Goal: Task Accomplishment & Management: Manage account settings

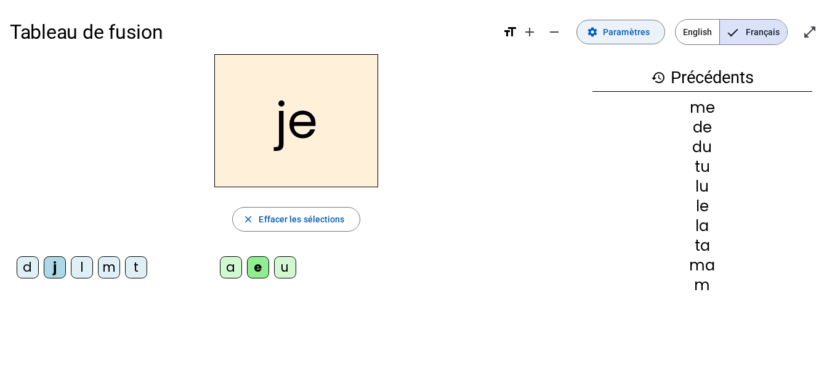
scroll to position [6, 0]
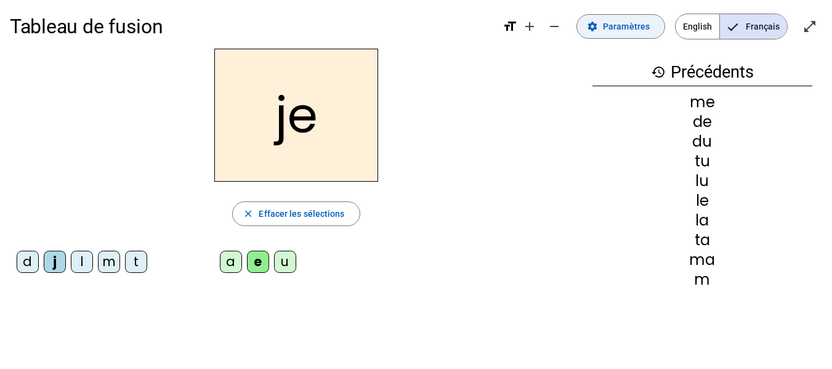
click at [644, 27] on span "Paramètres" at bounding box center [626, 26] width 47 height 15
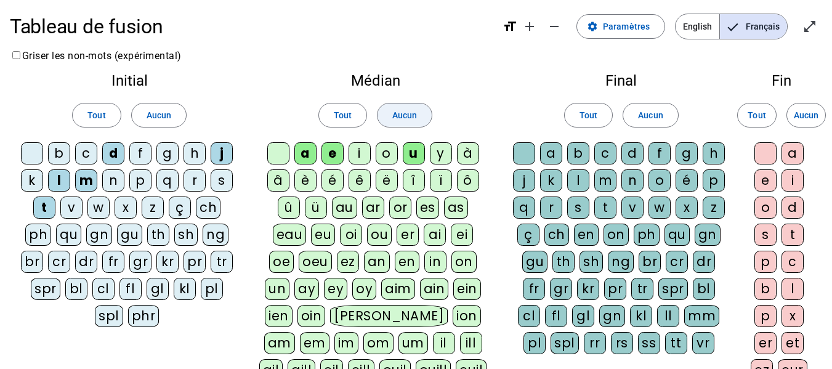
click at [385, 112] on span at bounding box center [405, 115] width 54 height 30
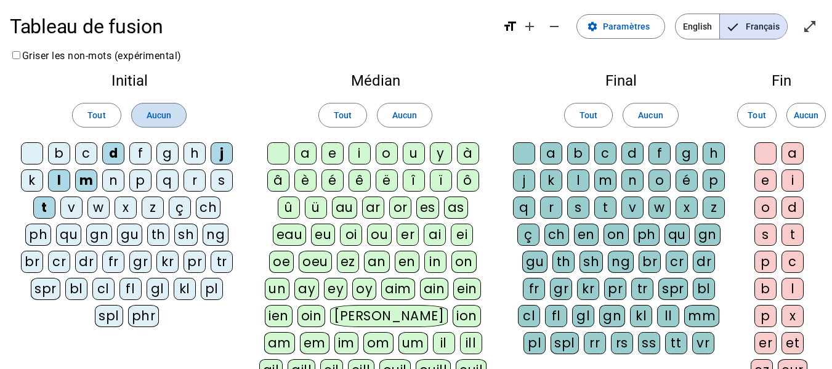
click at [150, 112] on span "Aucun" at bounding box center [159, 115] width 25 height 15
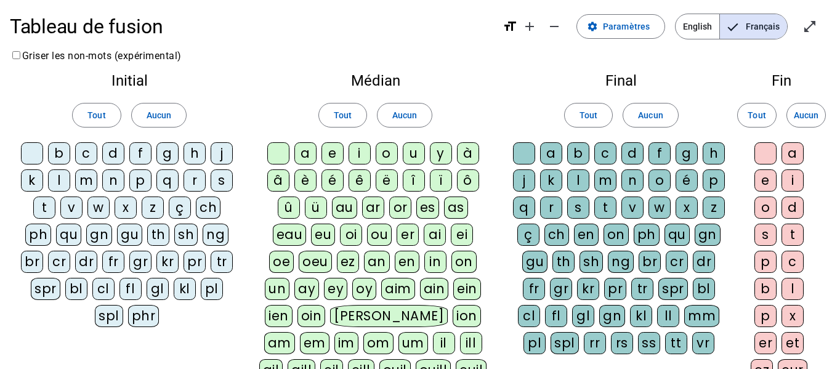
click at [115, 150] on div "d" at bounding box center [113, 153] width 22 height 22
click at [227, 157] on div "j" at bounding box center [222, 153] width 22 height 22
drag, startPoint x: 60, startPoint y: 179, endPoint x: 109, endPoint y: 187, distance: 49.3
click at [68, 181] on div "l" at bounding box center [59, 180] width 22 height 22
click at [91, 184] on div "m" at bounding box center [86, 180] width 22 height 22
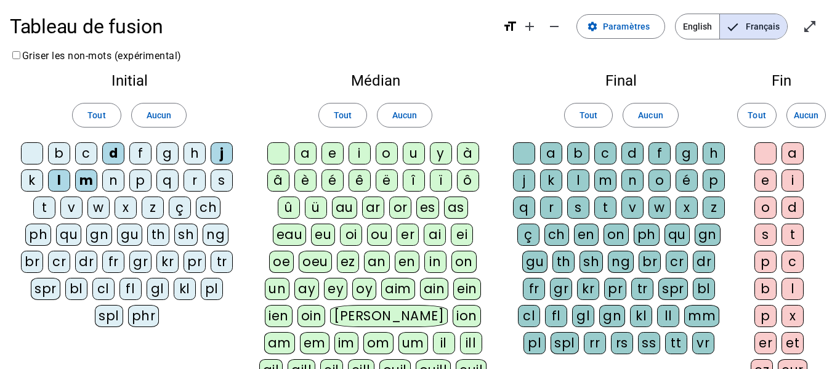
click at [44, 209] on div "t" at bounding box center [44, 208] width 22 height 22
click at [311, 153] on div "a" at bounding box center [306, 153] width 22 height 22
click at [332, 153] on div "e" at bounding box center [333, 153] width 22 height 22
click at [524, 152] on div at bounding box center [524, 153] width 22 height 22
click at [614, 150] on div "c" at bounding box center [606, 153] width 22 height 22
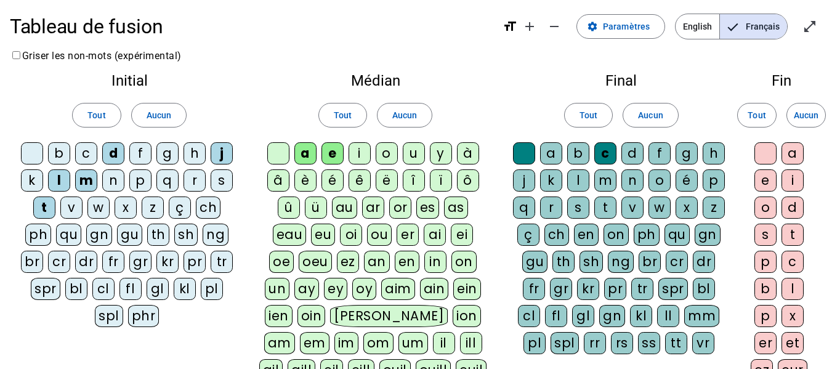
scroll to position [295, 0]
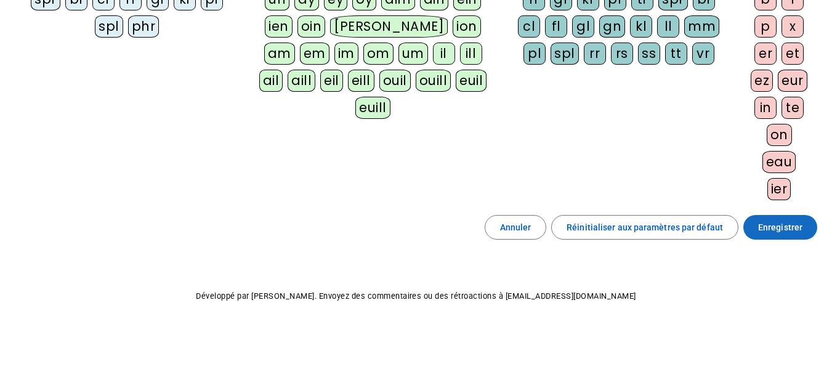
click at [789, 219] on span at bounding box center [781, 228] width 74 height 30
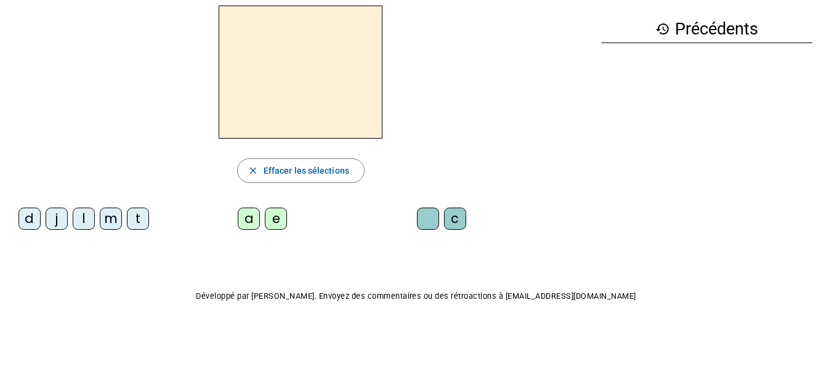
scroll to position [49, 0]
